Goal: Task Accomplishment & Management: Manage account settings

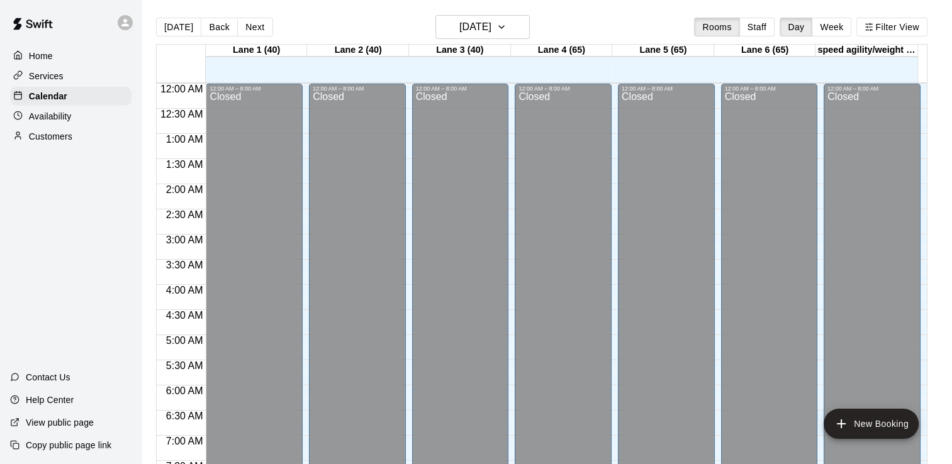
scroll to position [774, 0]
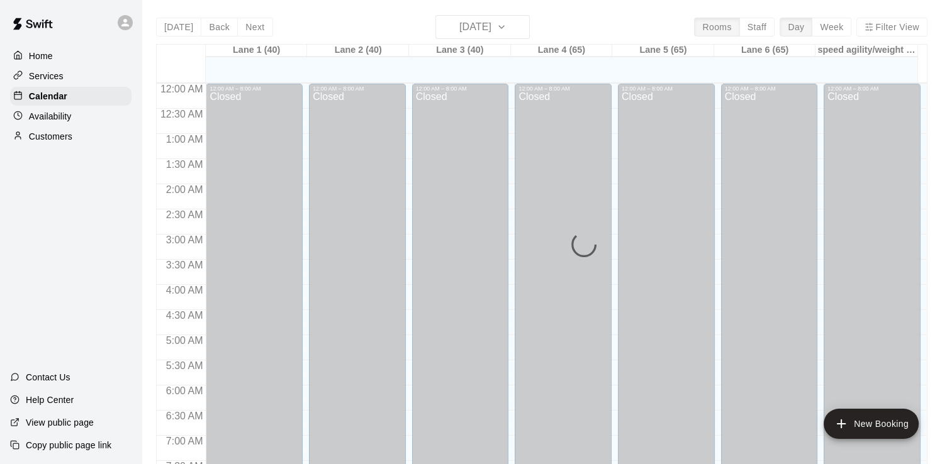
scroll to position [774, 0]
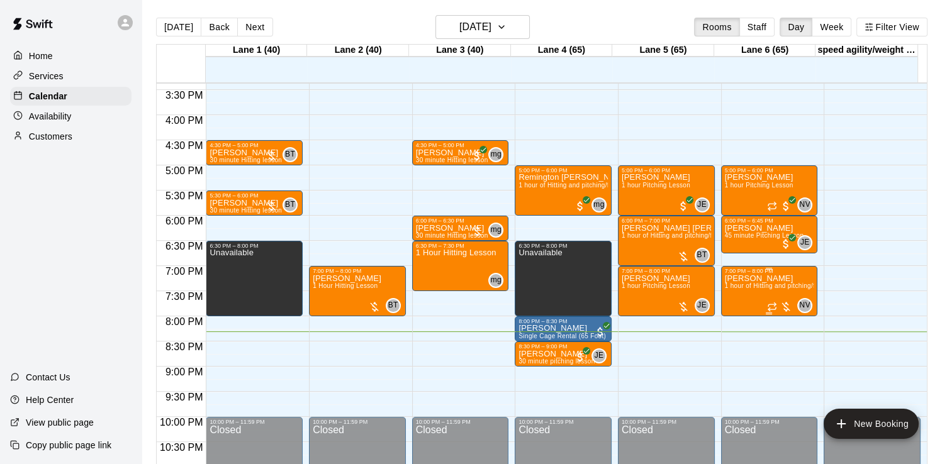
click at [744, 288] on span "1 hour of Hitting and pitching/fielding" at bounding box center [780, 286] width 110 height 7
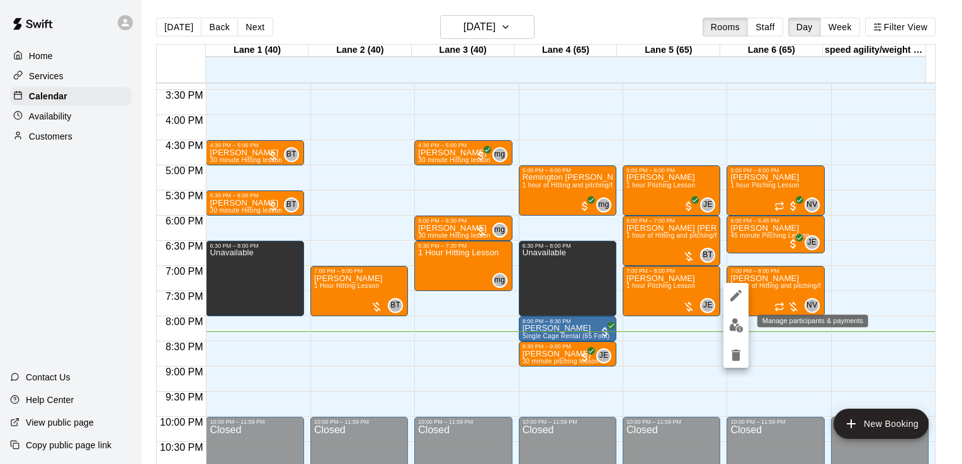
click at [740, 321] on img "edit" at bounding box center [736, 325] width 14 height 14
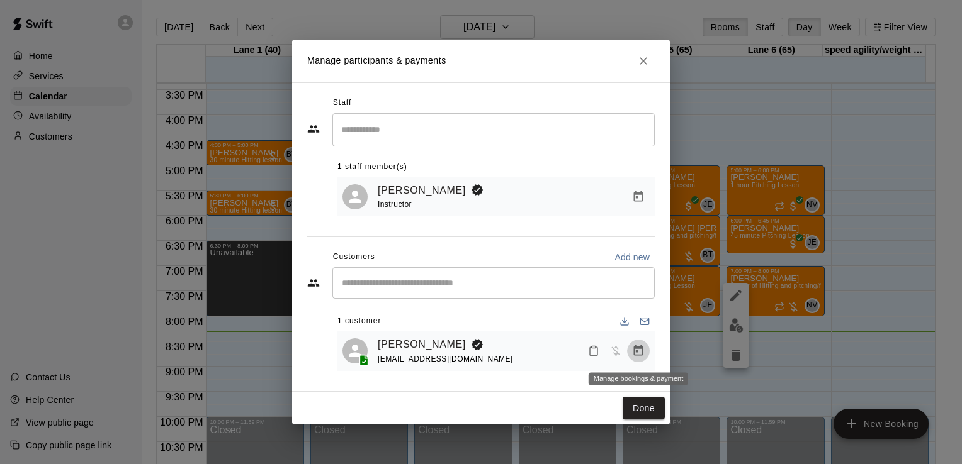
click at [637, 356] on icon "Manage bookings & payment" at bounding box center [638, 351] width 13 height 13
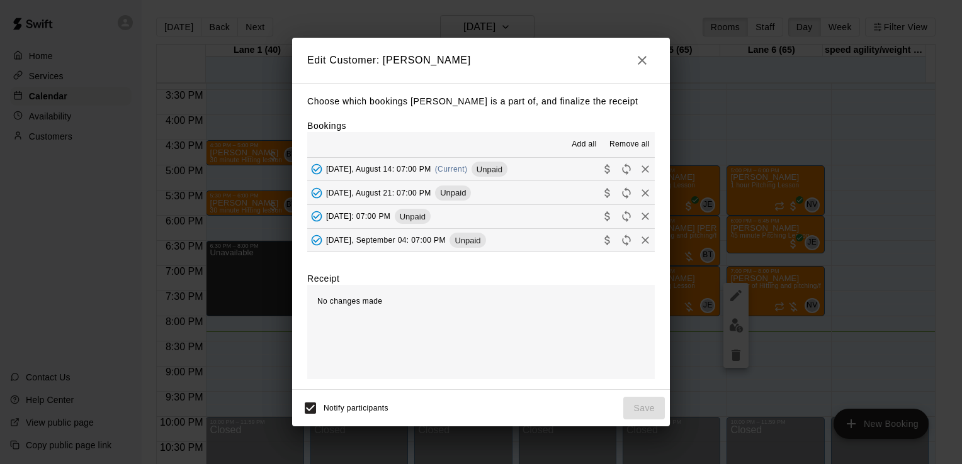
click at [534, 174] on button "Thursday, August 14: 07:00 PM (Current) Unpaid" at bounding box center [480, 169] width 347 height 23
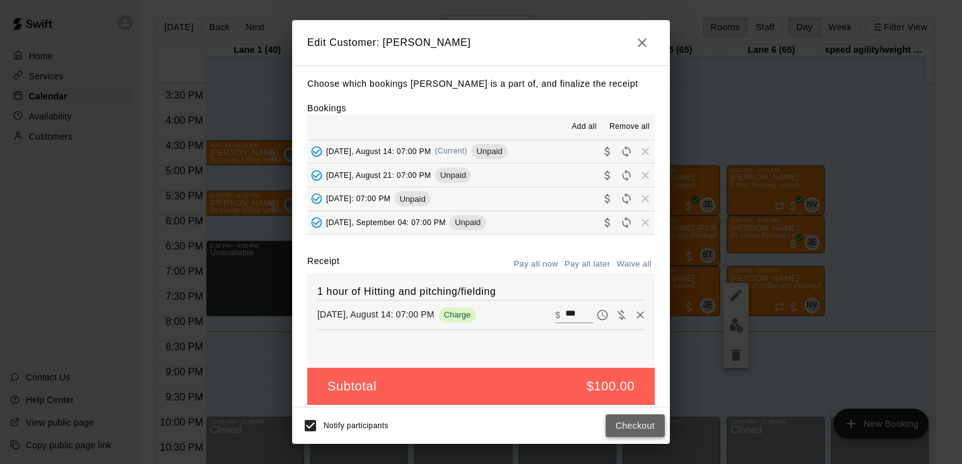
click at [647, 434] on button "Checkout" at bounding box center [634, 426] width 59 height 23
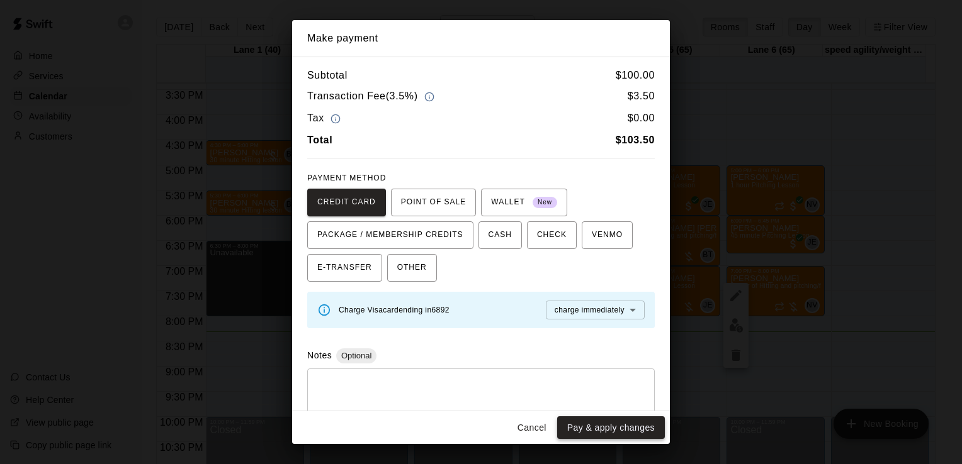
click at [629, 424] on button "Pay & apply changes" at bounding box center [611, 428] width 108 height 23
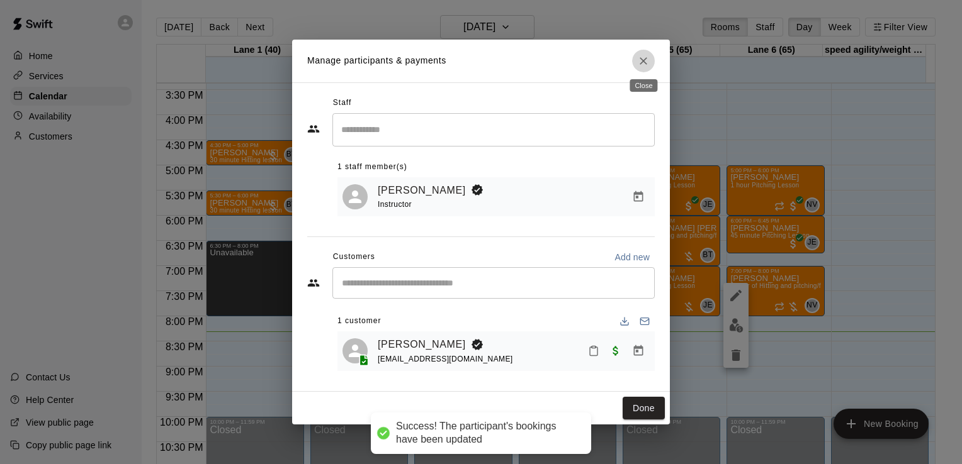
click at [642, 65] on button "Close" at bounding box center [643, 61] width 23 height 23
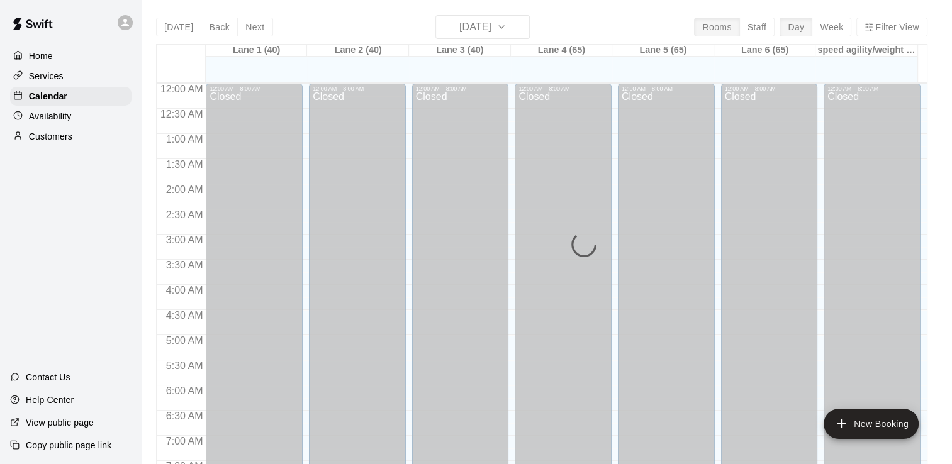
scroll to position [774, 0]
